Goal: Transaction & Acquisition: Obtain resource

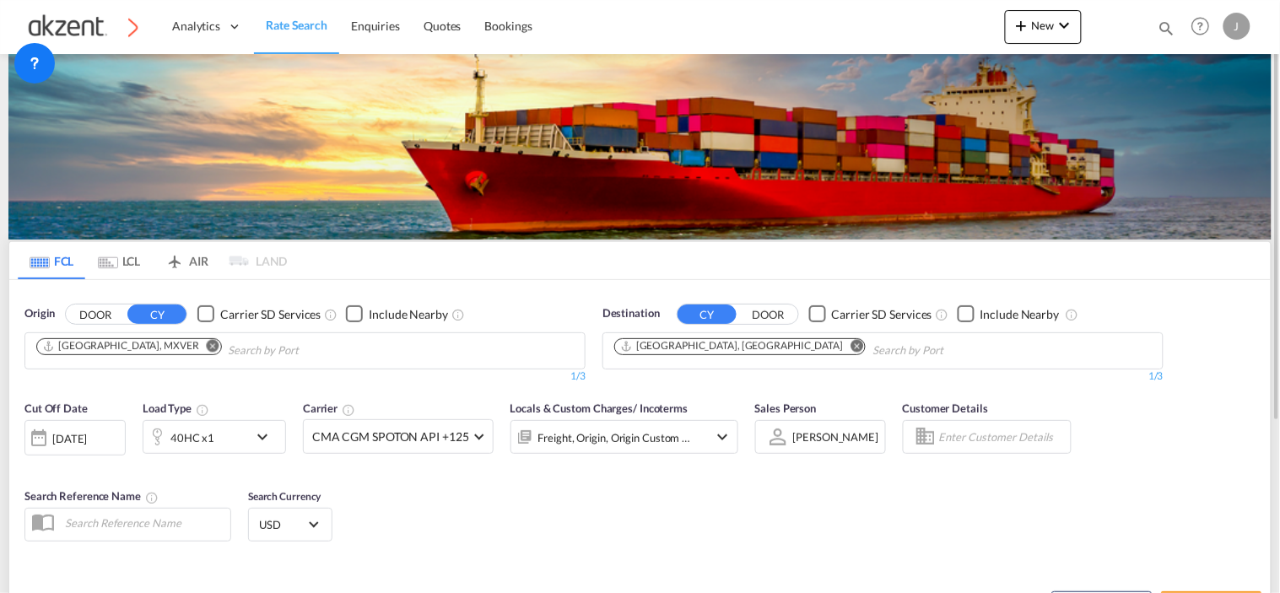
click at [513, 347] on md-chips "[GEOGRAPHIC_DATA], MXVER" at bounding box center [304, 350] width 559 height 35
click at [207, 347] on md-icon "Remove" at bounding box center [213, 345] width 13 height 13
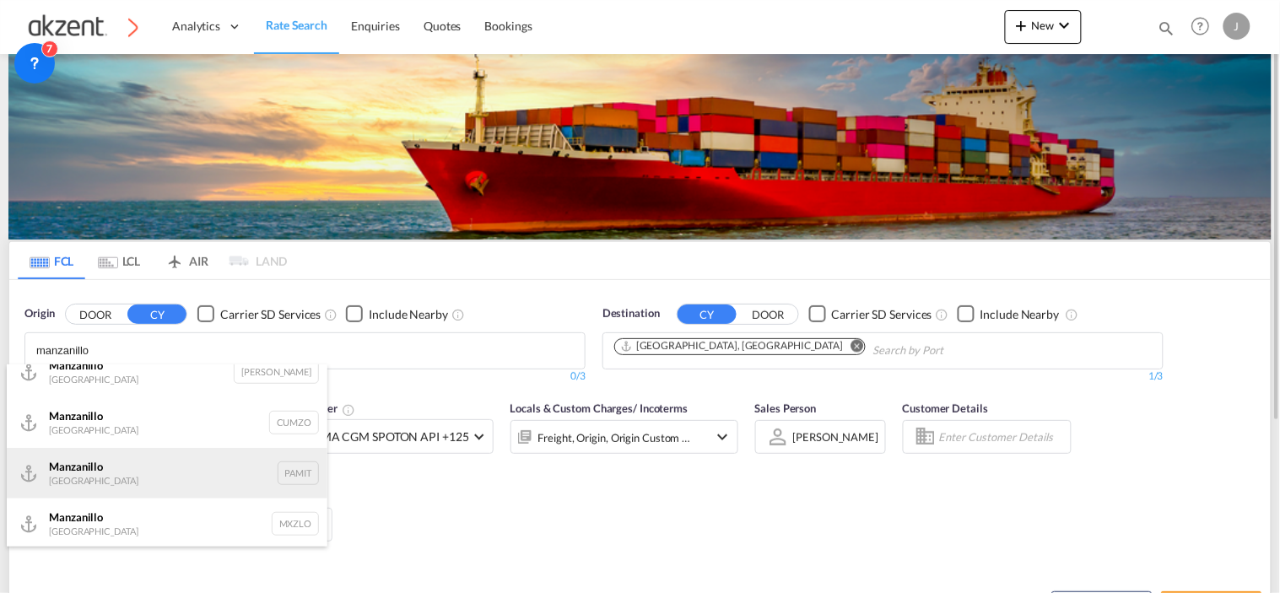
scroll to position [20, 0]
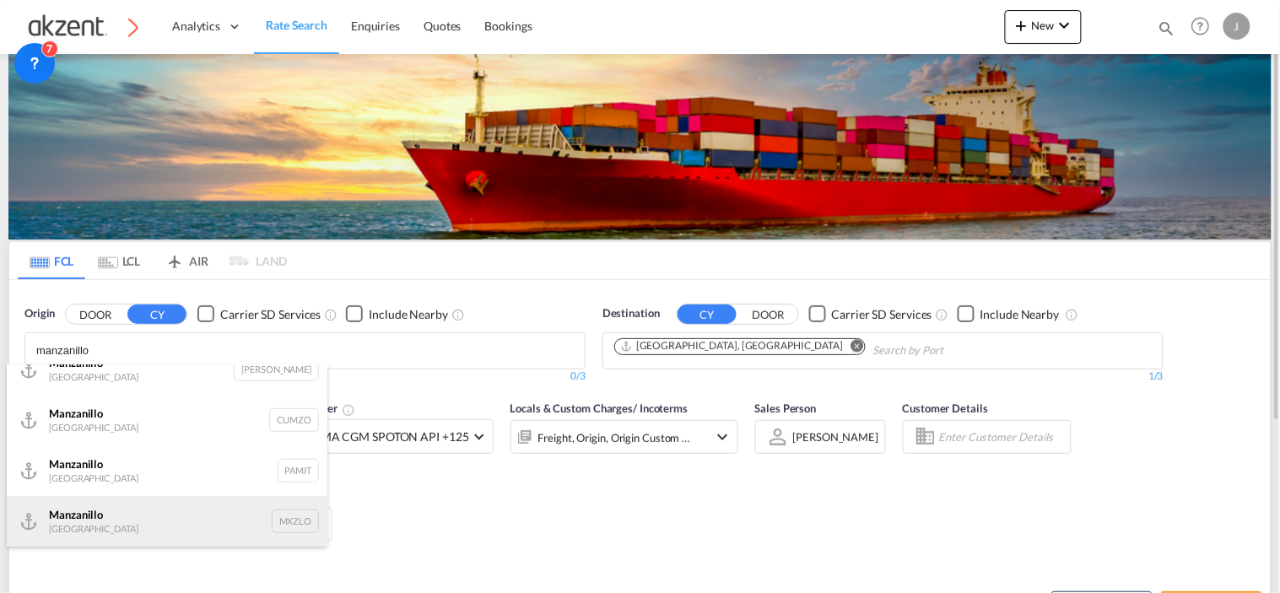
type input "manzanillo"
click at [276, 521] on div "Manzanillo Mexico MXZLO" at bounding box center [167, 521] width 321 height 51
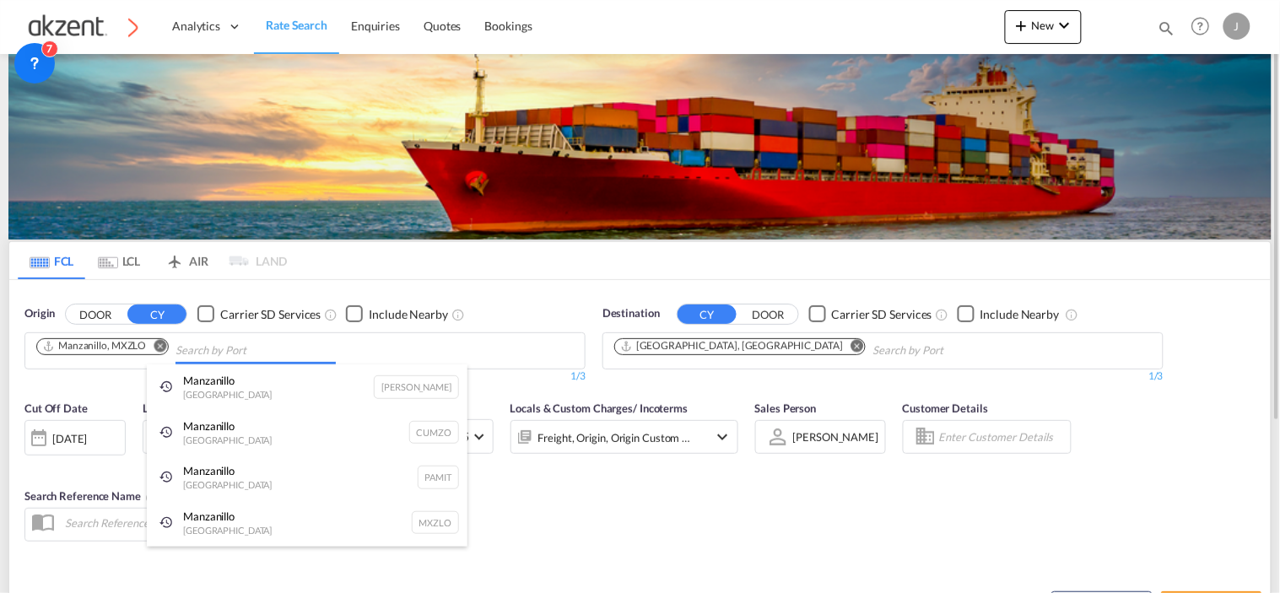
scroll to position [0, 0]
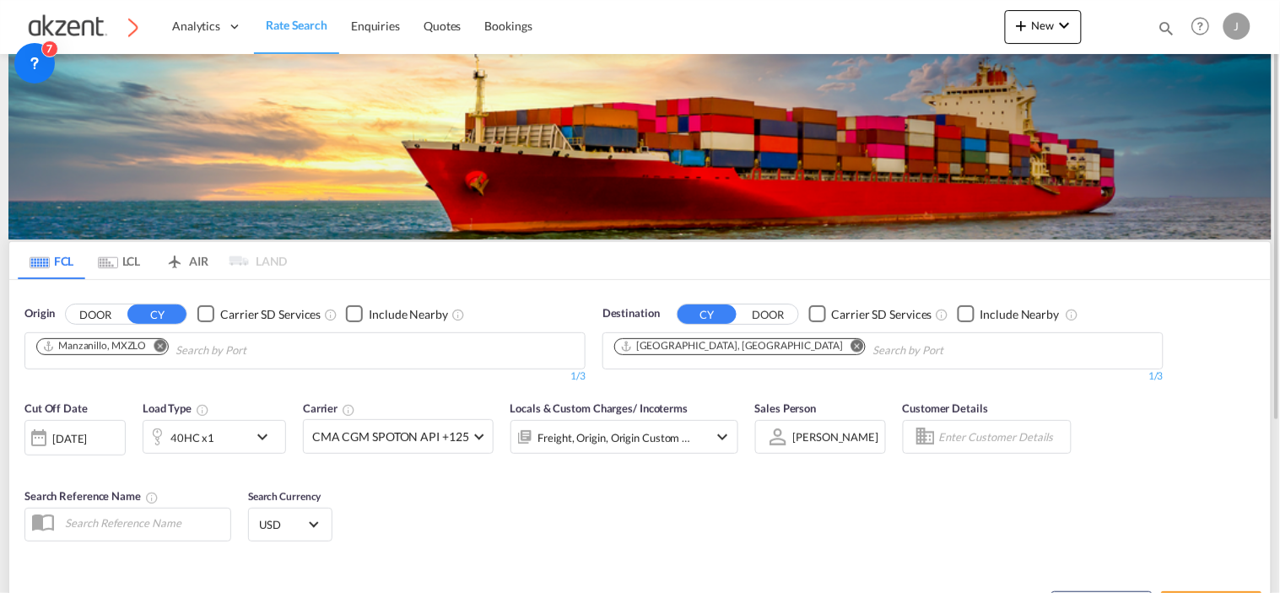
click at [851, 344] on md-icon "Remove" at bounding box center [857, 345] width 13 height 13
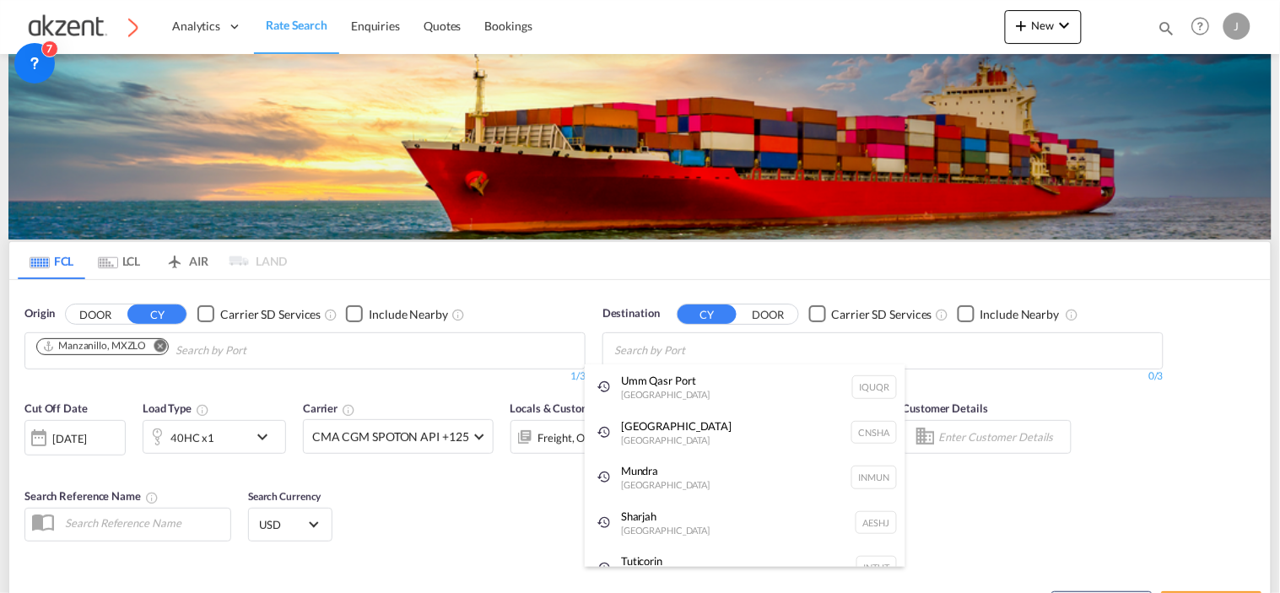
paste input "[GEOGRAPHIC_DATA]."
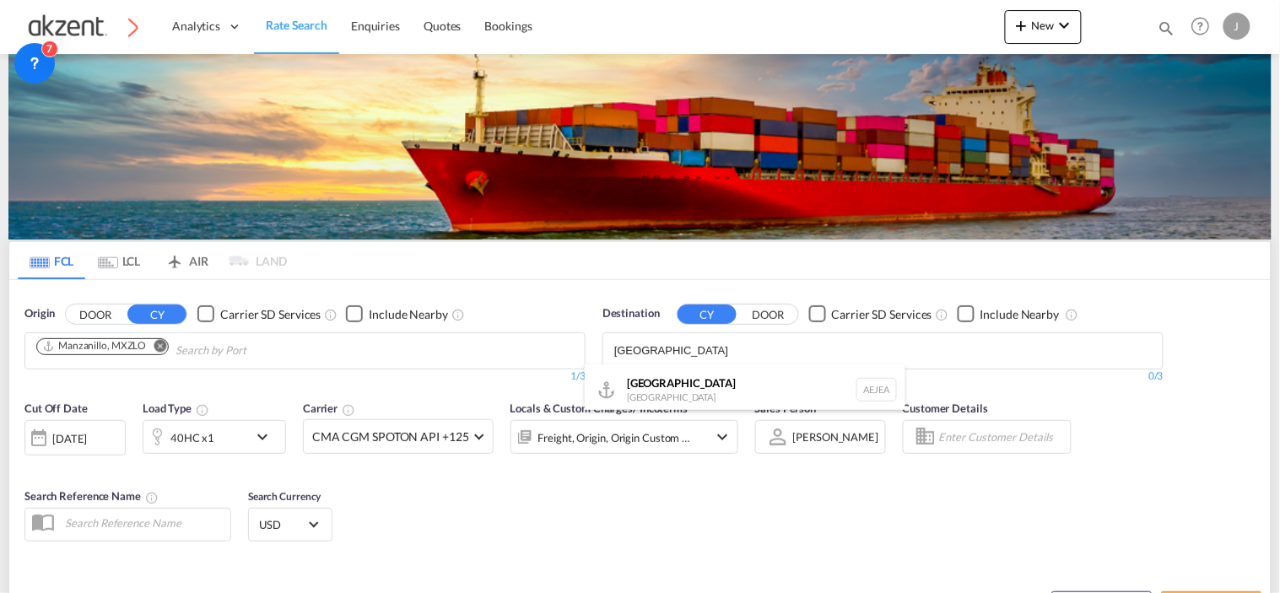
type input "[GEOGRAPHIC_DATA]"
click at [721, 391] on div "[GEOGRAPHIC_DATA] [GEOGRAPHIC_DATA]" at bounding box center [745, 389] width 321 height 51
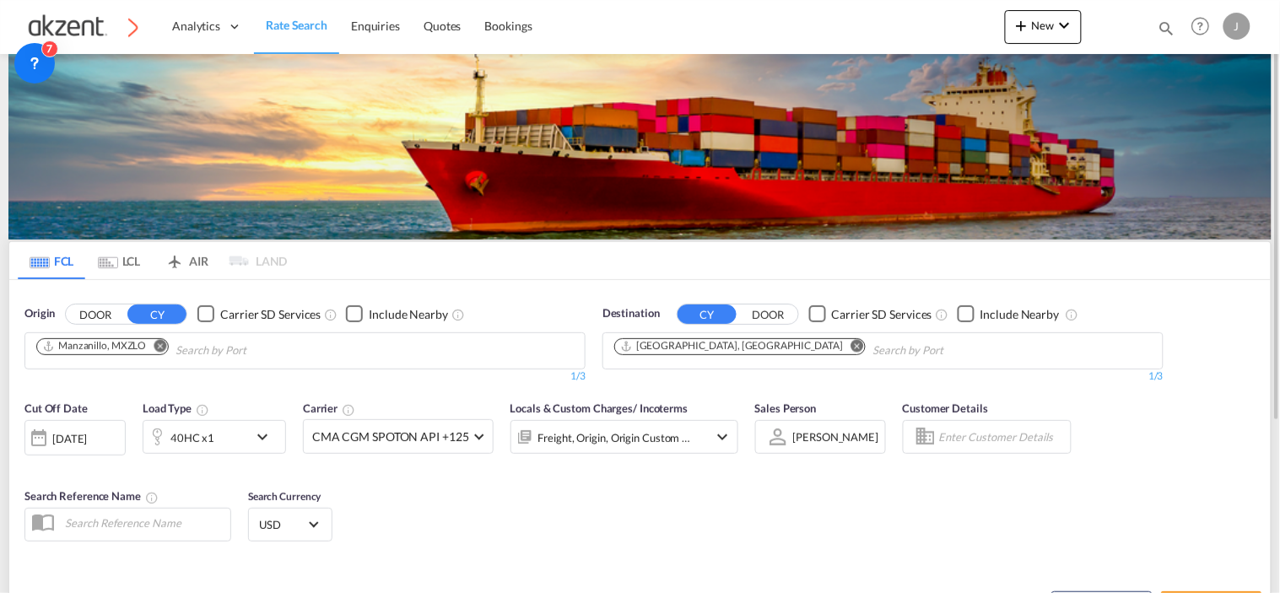
click at [257, 439] on md-icon "icon-chevron-down" at bounding box center [266, 437] width 29 height 20
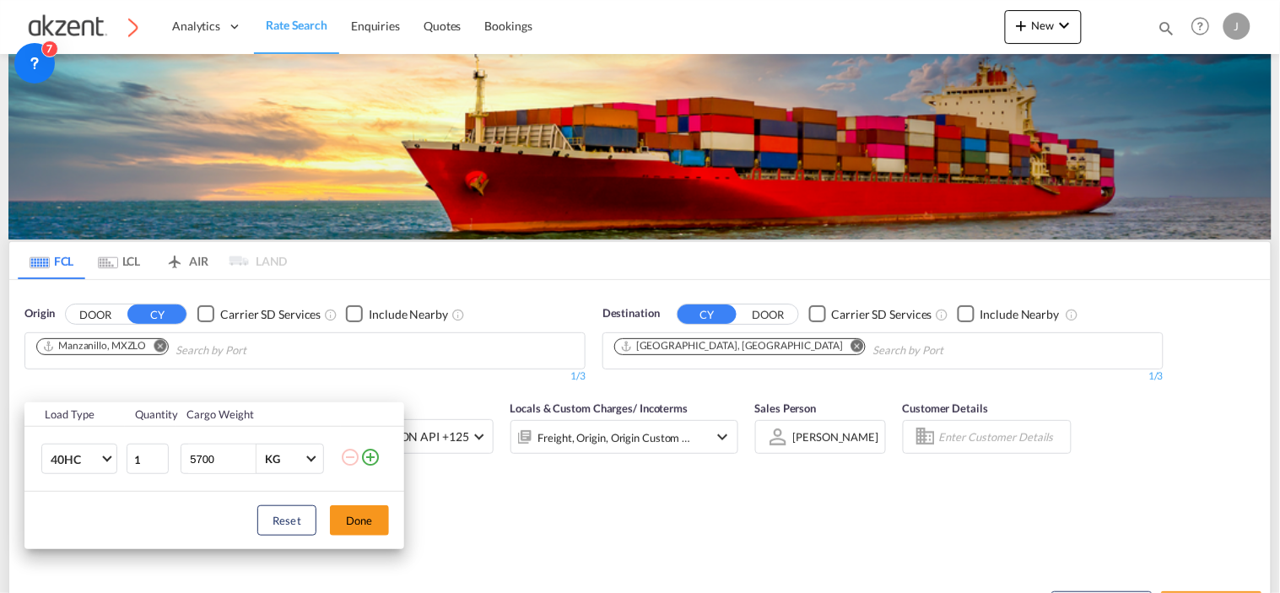
click at [220, 456] on input "5700" at bounding box center [221, 459] width 67 height 29
type input "5"
type input "4000"
click at [105, 452] on md-select-value "40HC" at bounding box center [82, 459] width 67 height 29
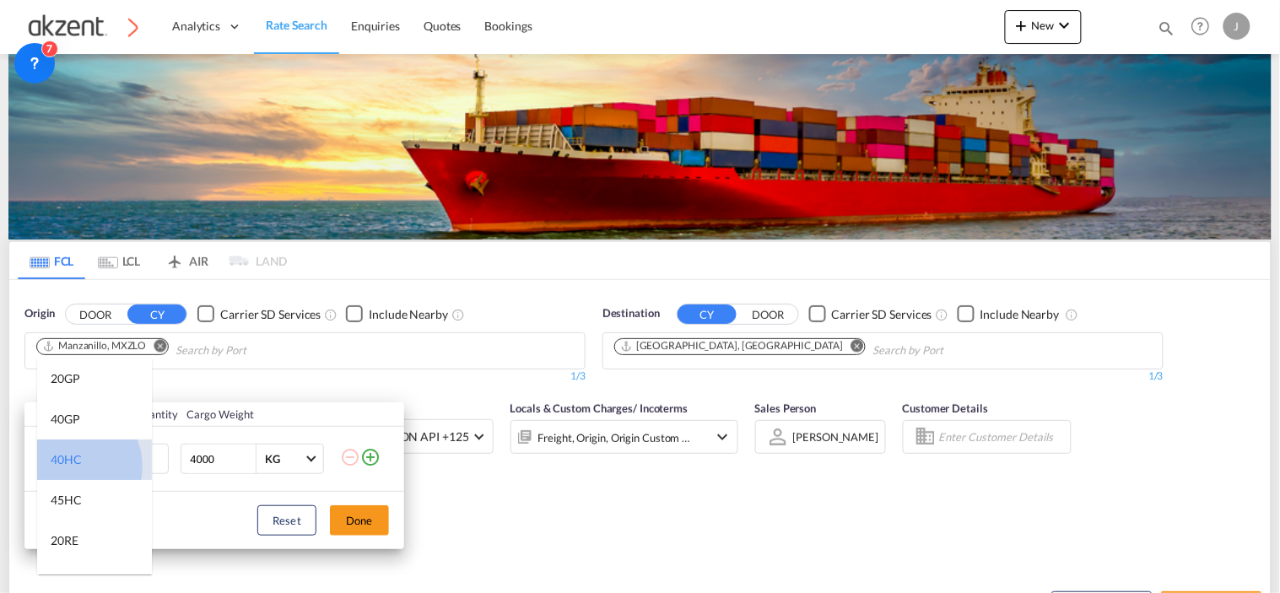
click at [70, 467] on div "40HC" at bounding box center [66, 459] width 31 height 17
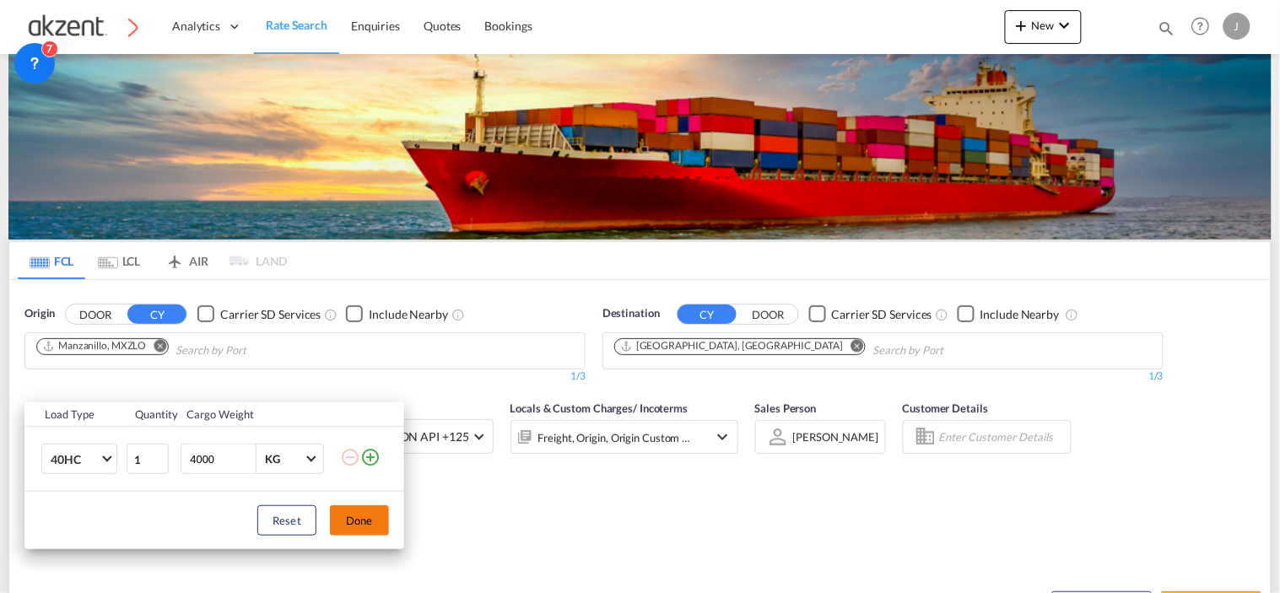
click at [358, 516] on button "Done" at bounding box center [359, 520] width 59 height 30
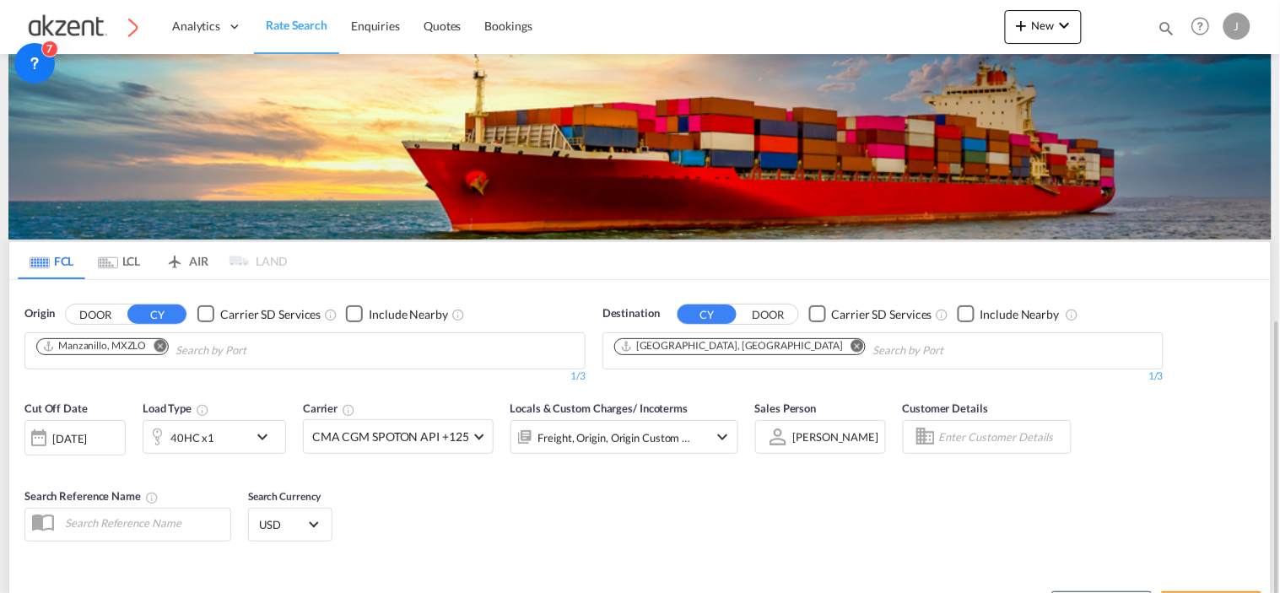
scroll to position [187, 0]
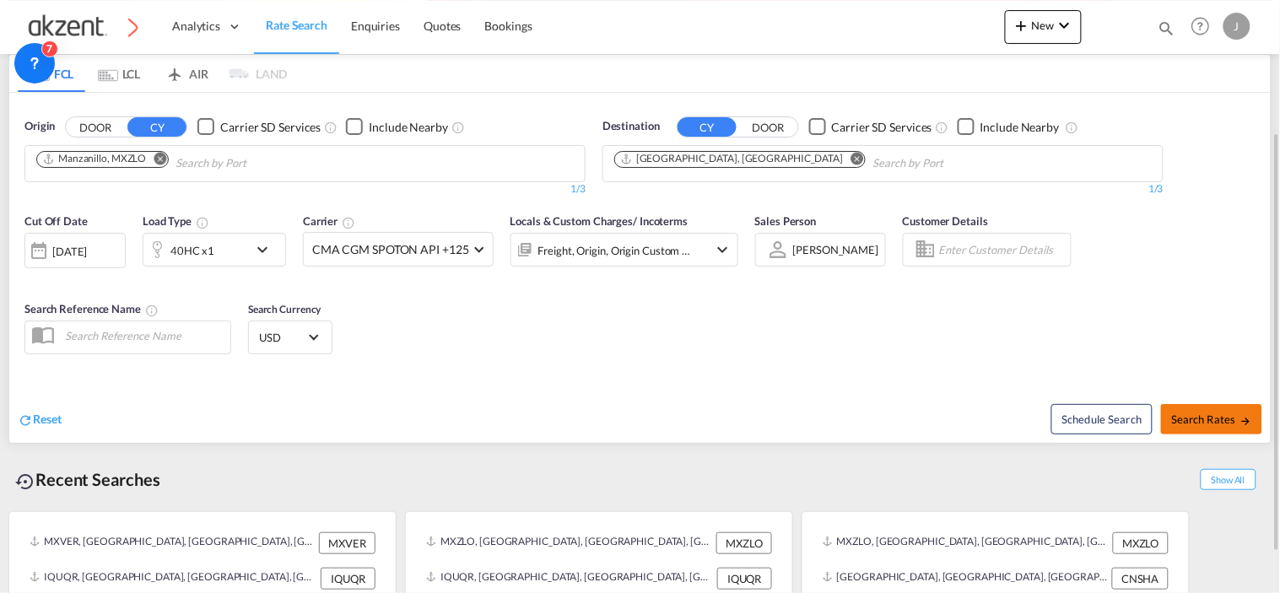
click at [968, 413] on span "Search Rates" at bounding box center [1211, 419] width 81 height 13
type input "MXZLO to AEJEA / [DATE]"
